Goal: Information Seeking & Learning: Learn about a topic

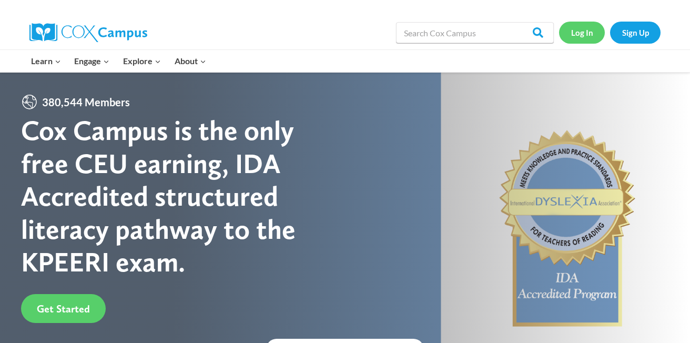
click at [596, 35] on link "Log In" at bounding box center [582, 33] width 46 height 22
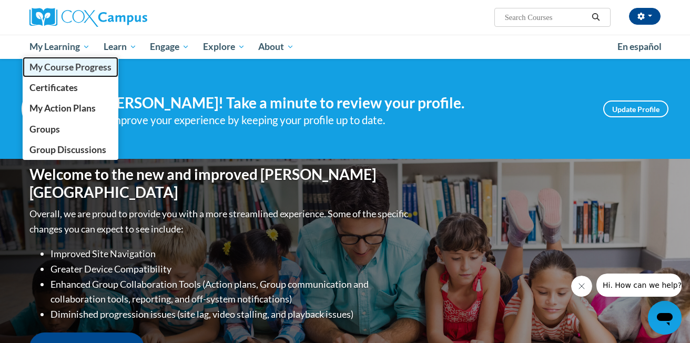
click at [64, 72] on span "My Course Progress" at bounding box center [70, 67] width 82 height 11
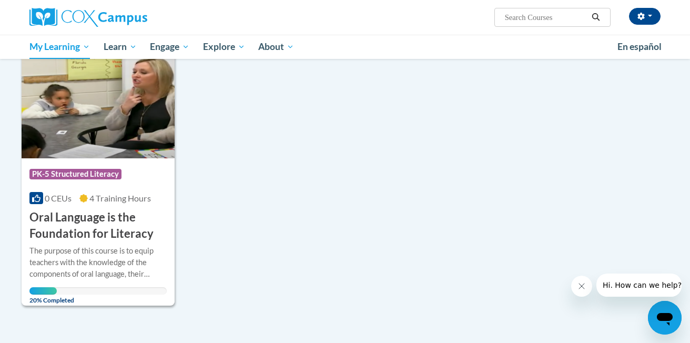
scroll to position [150, 0]
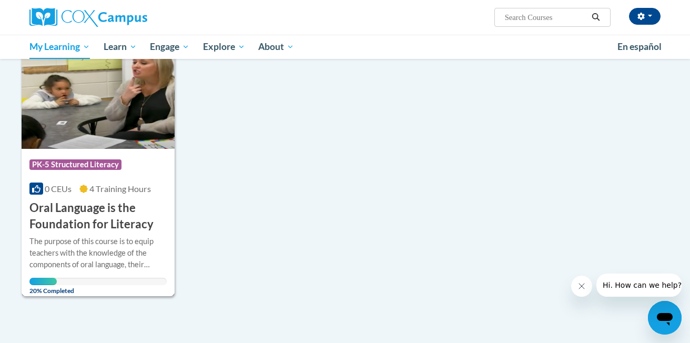
click at [92, 214] on h3 "Oral Language is the Foundation for Literacy" at bounding box center [97, 216] width 137 height 33
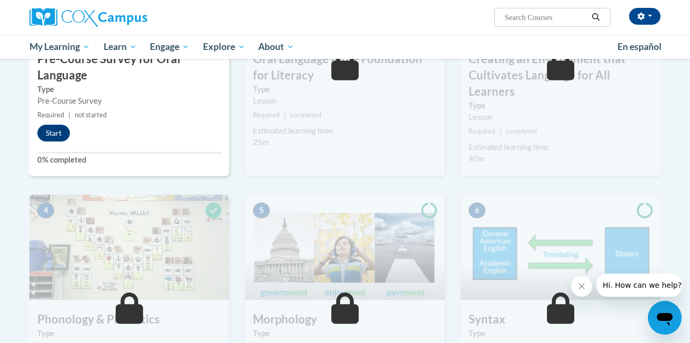
scroll to position [335, 0]
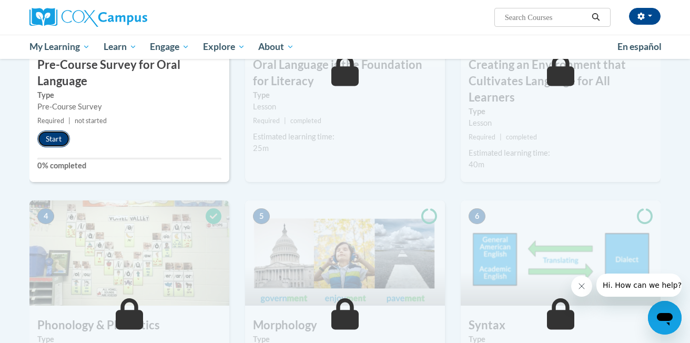
click at [57, 137] on button "Start" at bounding box center [53, 138] width 33 height 17
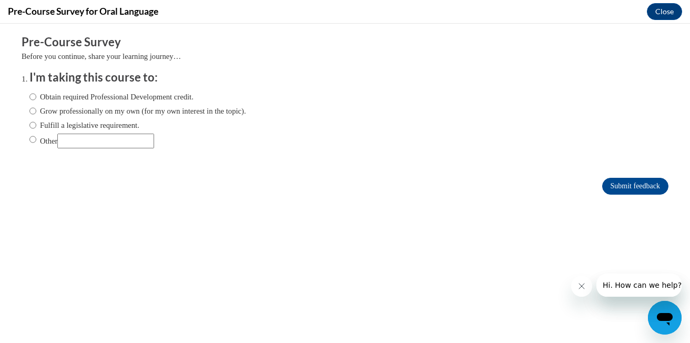
scroll to position [0, 0]
click at [32, 140] on input "Other" at bounding box center [32, 140] width 7 height 12
radio input "true"
click at [79, 139] on input "Other" at bounding box center [105, 141] width 97 height 15
type input "fulfill grant requirement"
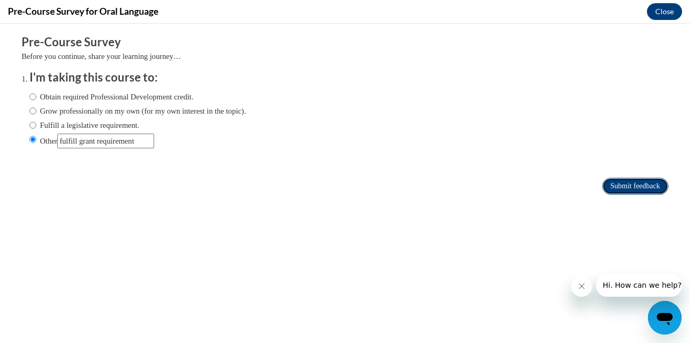
click at [636, 187] on input "Submit feedback" at bounding box center [635, 186] width 66 height 17
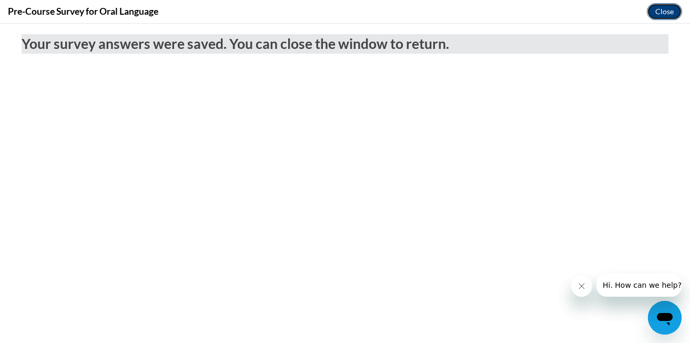
click at [663, 8] on button "Close" at bounding box center [664, 11] width 35 height 17
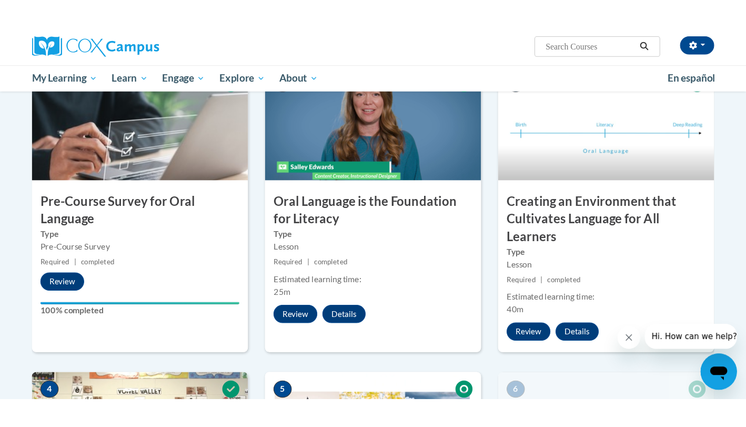
scroll to position [239, 0]
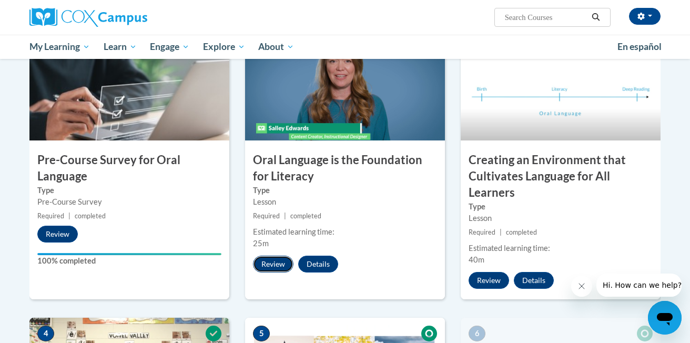
click at [268, 266] on button "Review" at bounding box center [273, 264] width 41 height 17
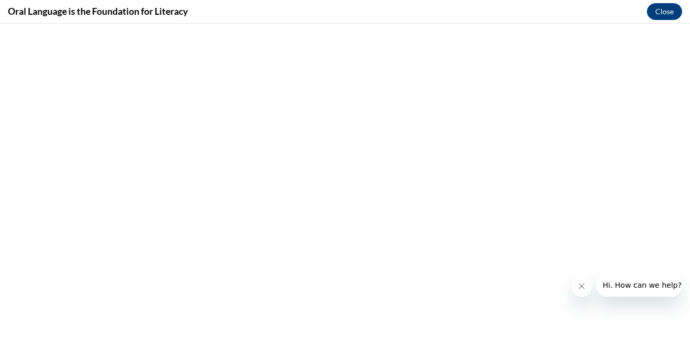
drag, startPoint x: 578, startPoint y: 286, endPoint x: 1159, endPoint y: 571, distance: 647.5
click at [578, 286] on icon "Close message from company" at bounding box center [582, 286] width 8 height 8
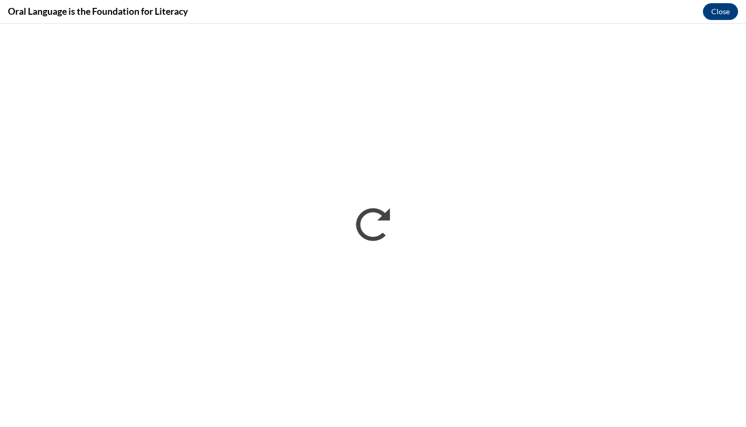
scroll to position [0, 0]
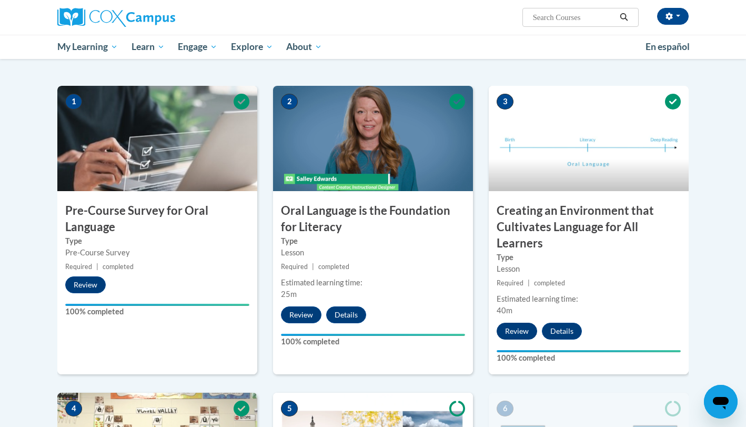
scroll to position [190, 0]
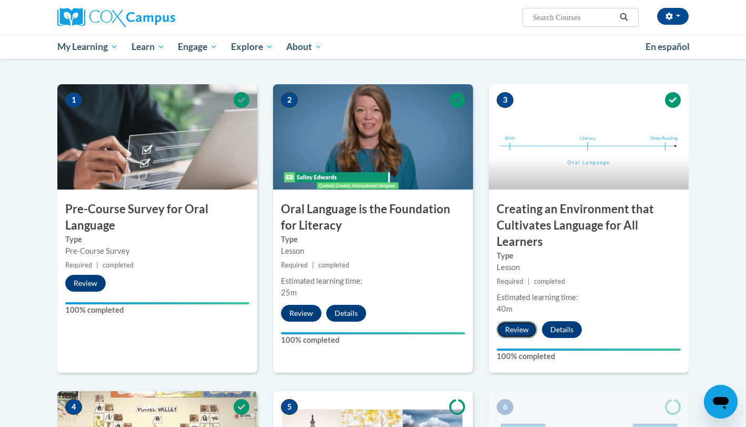
click at [516, 333] on button "Review" at bounding box center [517, 329] width 41 height 17
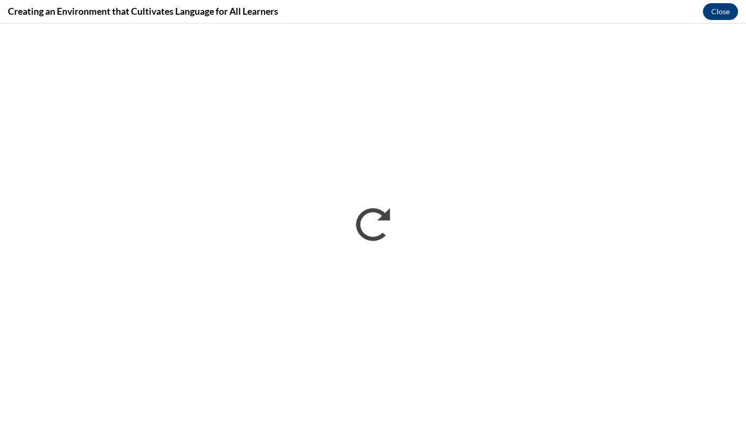
scroll to position [0, 0]
